Goal: Navigation & Orientation: Find specific page/section

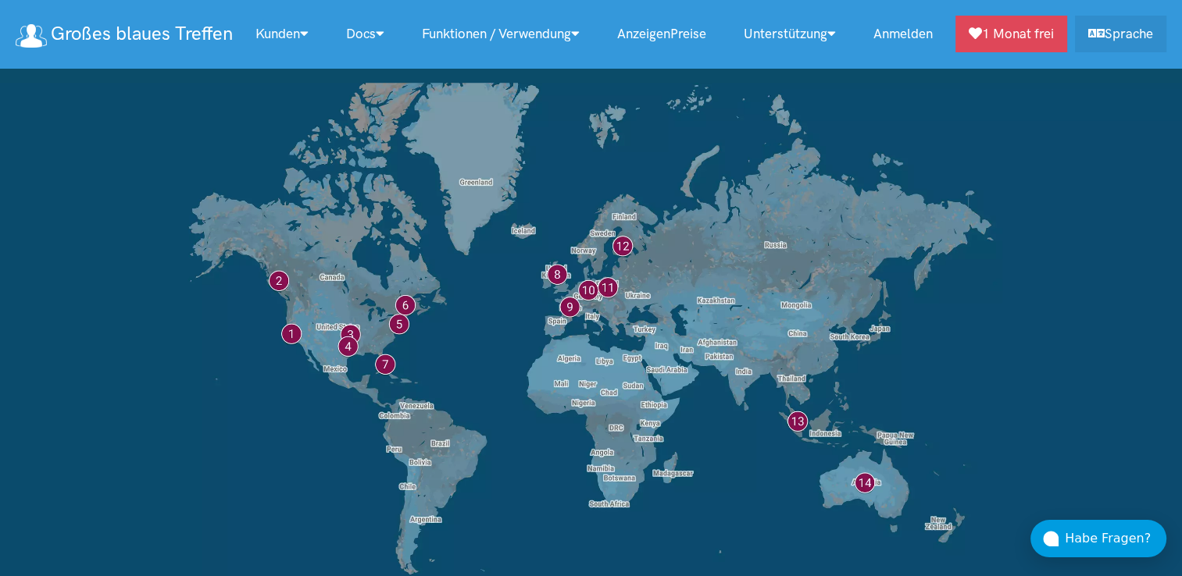
scroll to position [13244, 0]
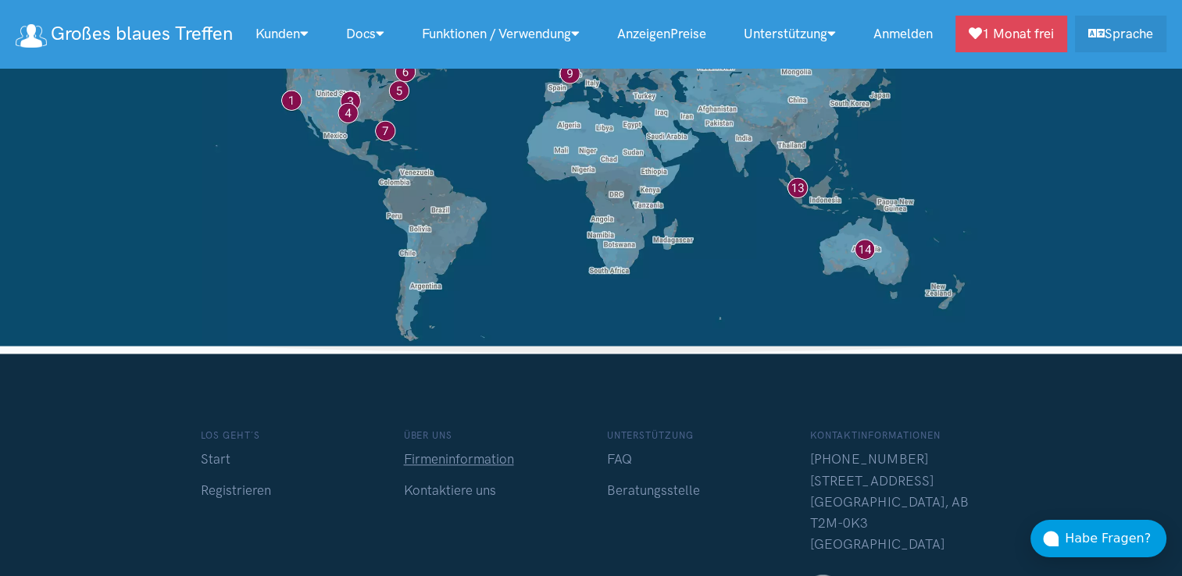
click at [455, 451] on link "Firmeninformation" at bounding box center [459, 459] width 110 height 16
click at [444, 483] on link "Kontaktiere uns" at bounding box center [450, 491] width 92 height 16
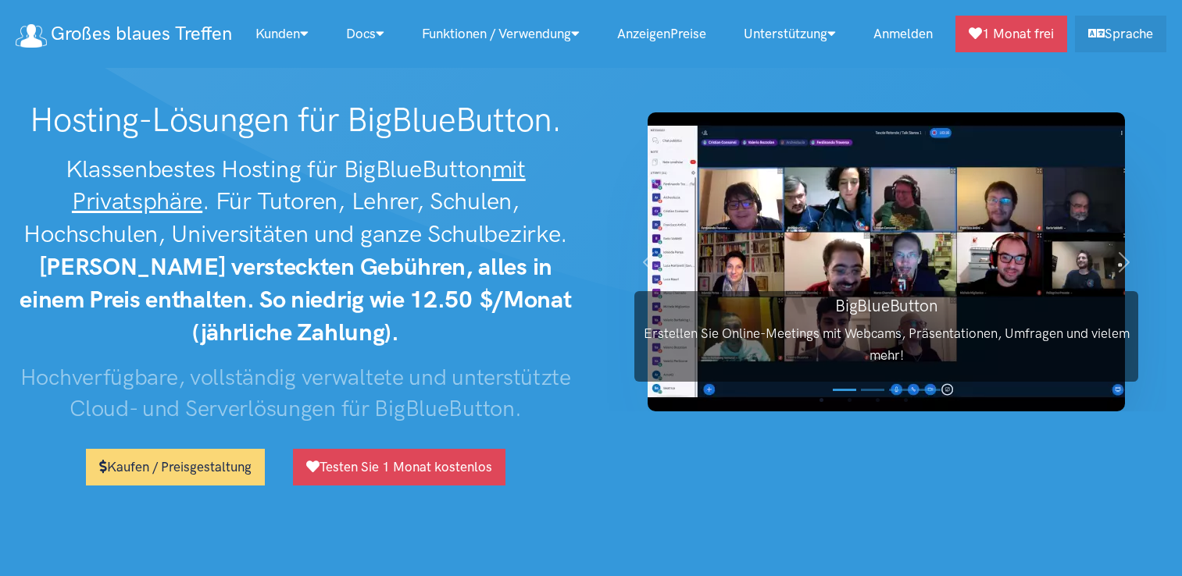
scroll to position [13244, 0]
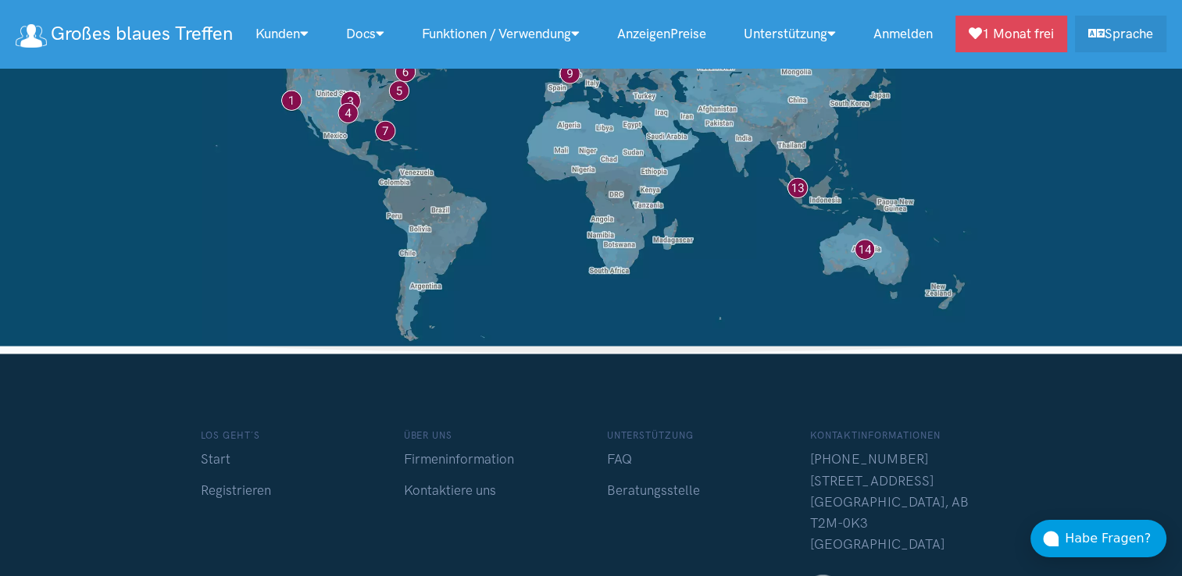
click at [179, 45] on link "Großes blaues Treffen" at bounding box center [124, 34] width 216 height 34
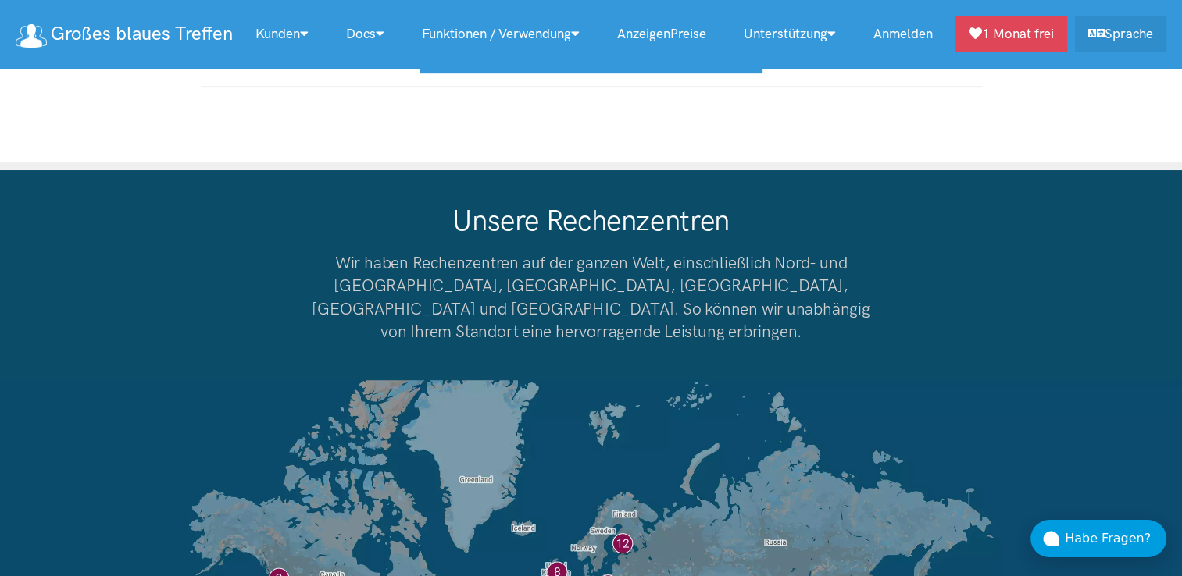
scroll to position [13244, 0]
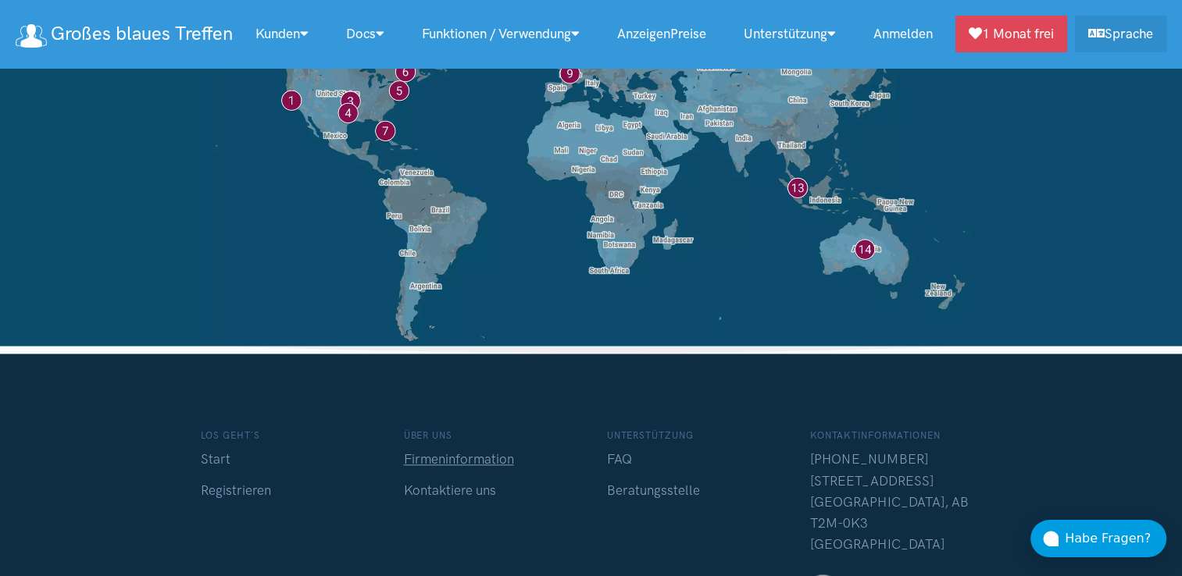
click at [437, 451] on link "Firmeninformation" at bounding box center [459, 459] width 110 height 16
